Goal: Task Accomplishment & Management: Complete application form

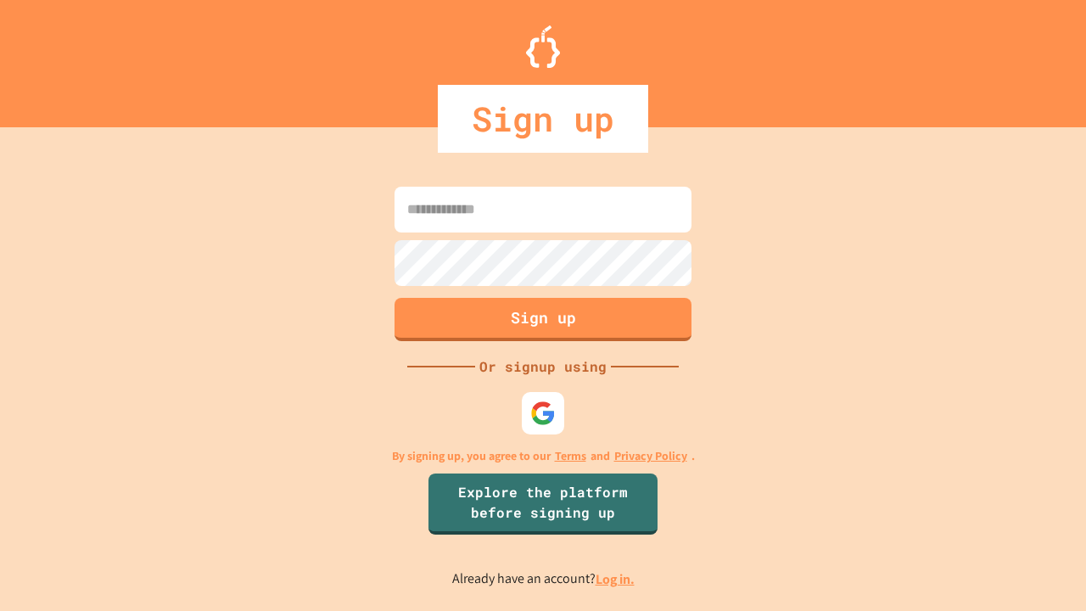
click at [616, 579] on link "Log in." at bounding box center [615, 579] width 39 height 18
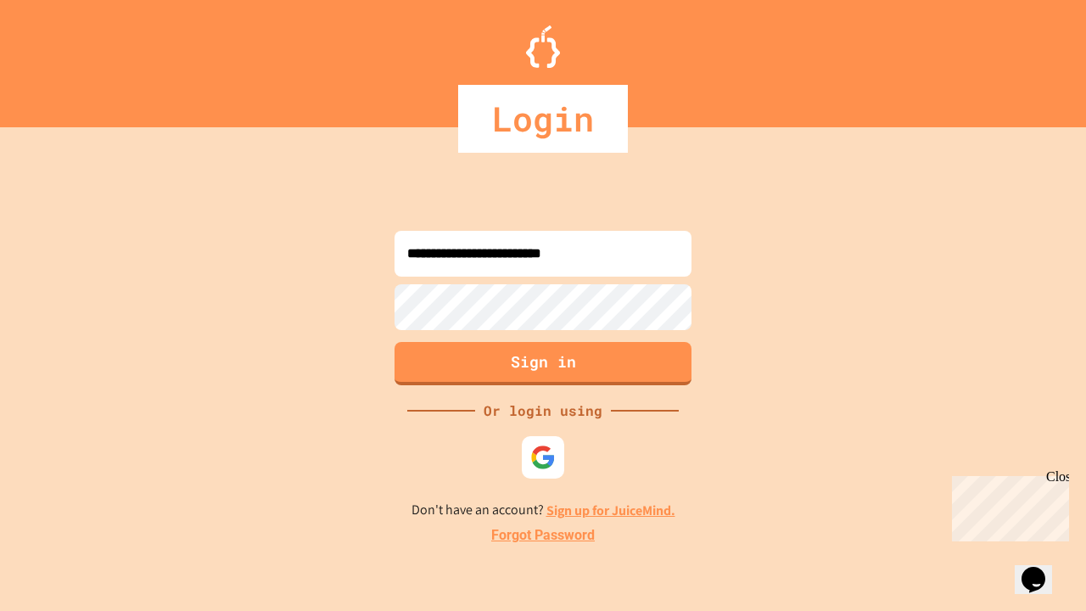
type input "**********"
